Goal: Information Seeking & Learning: Learn about a topic

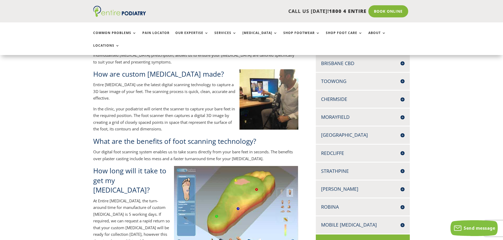
scroll to position [148, 0]
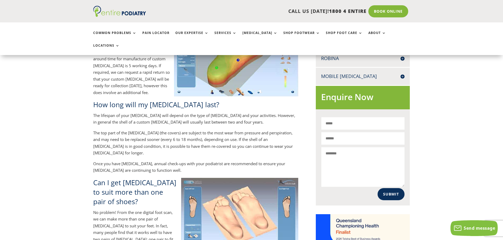
scroll to position [401, 0]
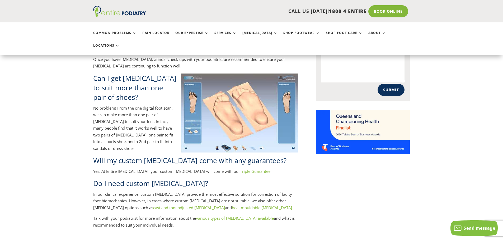
click at [183, 214] on div "Custom foot orthotics are the most scientifically advanced method for correctio…" at bounding box center [251, 8] width 503 height 490
click at [232, 205] on link "heat mouldable orthotics." at bounding box center [262, 207] width 61 height 5
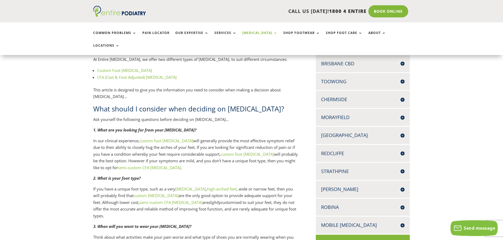
scroll to position [211, 0]
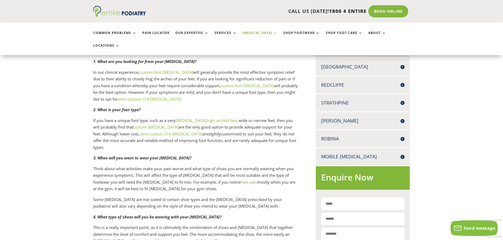
drag, startPoint x: 55, startPoint y: 124, endPoint x: 54, endPoint y: 128, distance: 4.4
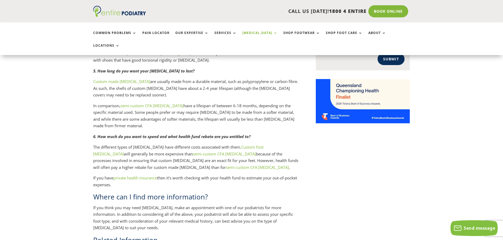
drag, startPoint x: 55, startPoint y: 126, endPoint x: 55, endPoint y: 132, distance: 6.3
